Goal: Task Accomplishment & Management: Use online tool/utility

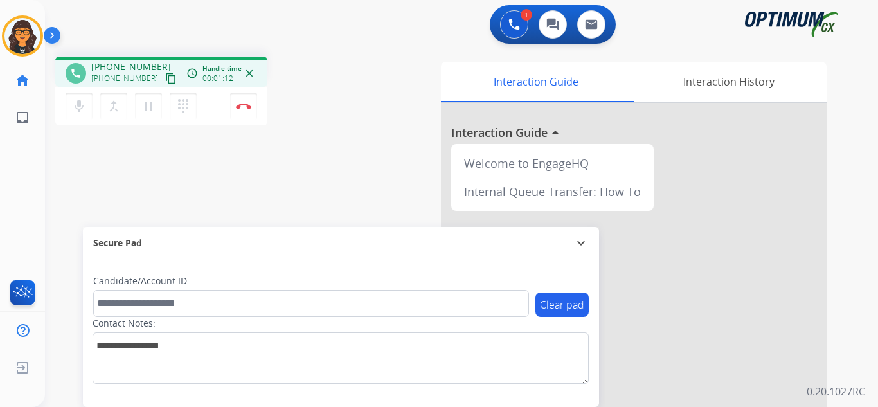
click at [165, 80] on mat-icon "content_copy" at bounding box center [171, 79] width 12 height 12
click at [240, 105] on img at bounding box center [243, 106] width 15 height 6
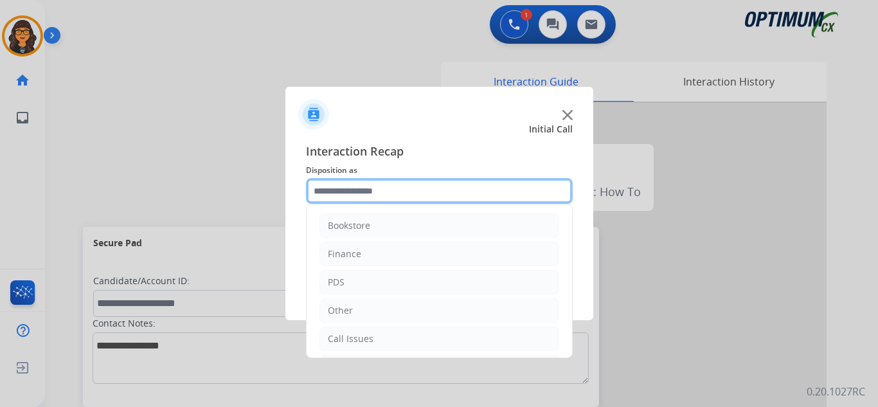
click at [345, 185] on input "text" at bounding box center [439, 191] width 267 height 26
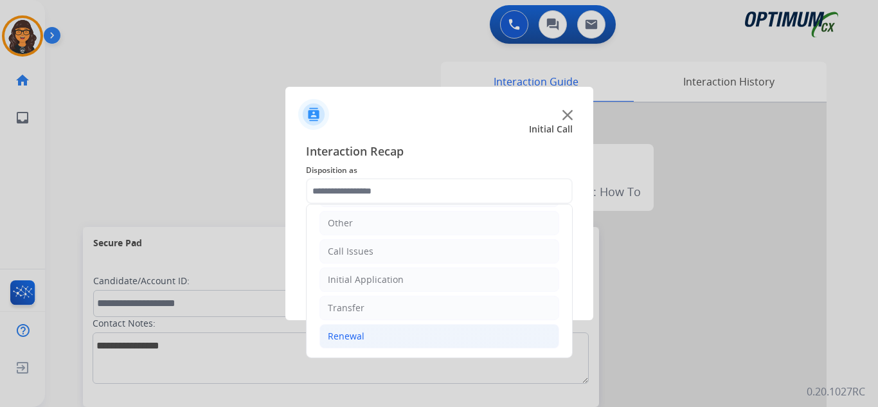
drag, startPoint x: 342, startPoint y: 336, endPoint x: 360, endPoint y: 332, distance: 18.4
click at [343, 335] on div "Renewal" at bounding box center [346, 336] width 37 height 13
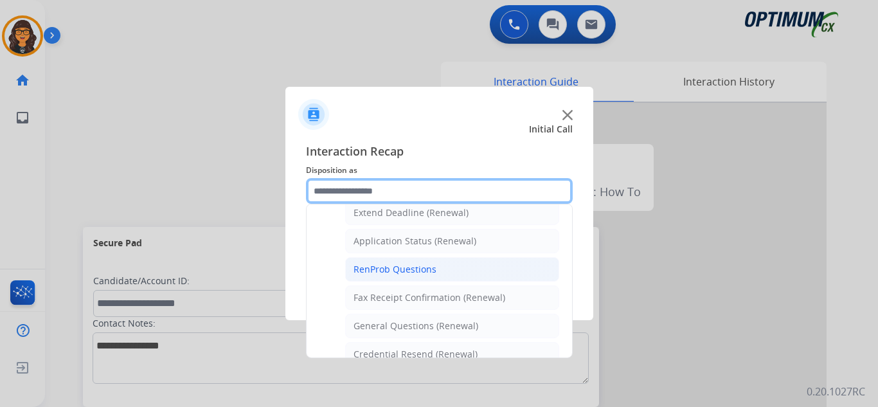
scroll to position [344, 0]
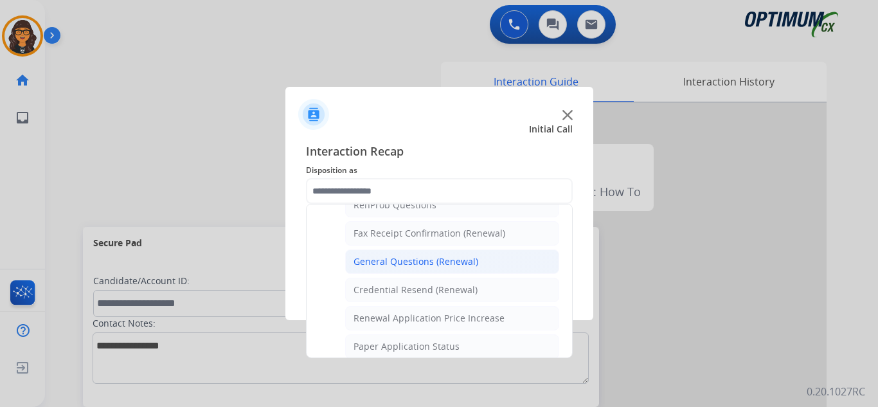
click at [438, 267] on div "General Questions (Renewal)" at bounding box center [415, 261] width 125 height 13
type input "**********"
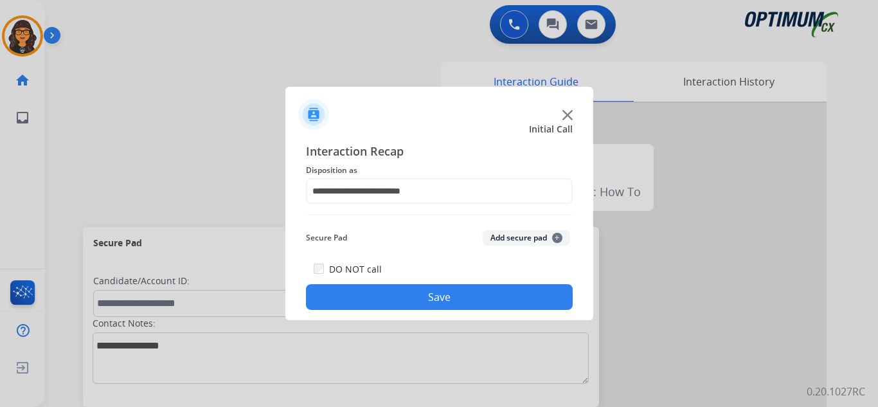
click at [430, 292] on button "Save" at bounding box center [439, 297] width 267 height 26
